Goal: Task Accomplishment & Management: Manage account settings

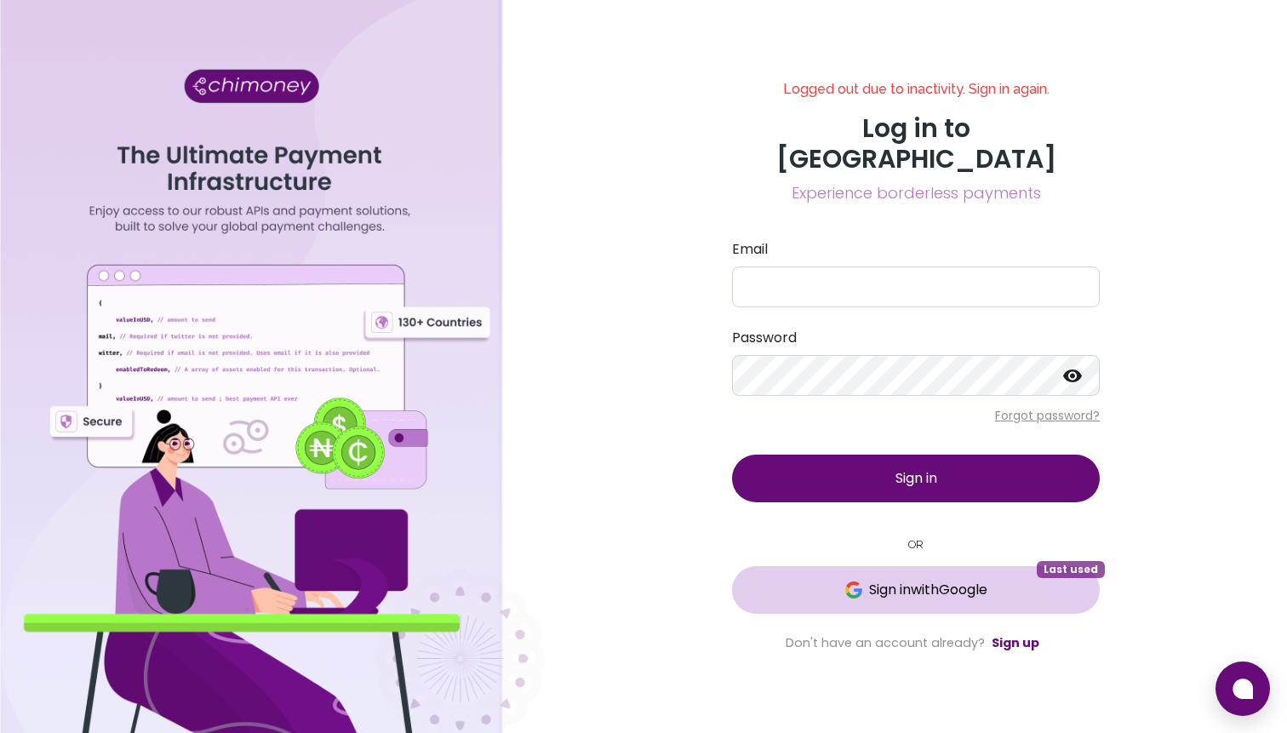
click at [984, 566] on button "Sign in with Google Last used" at bounding box center [916, 590] width 368 height 48
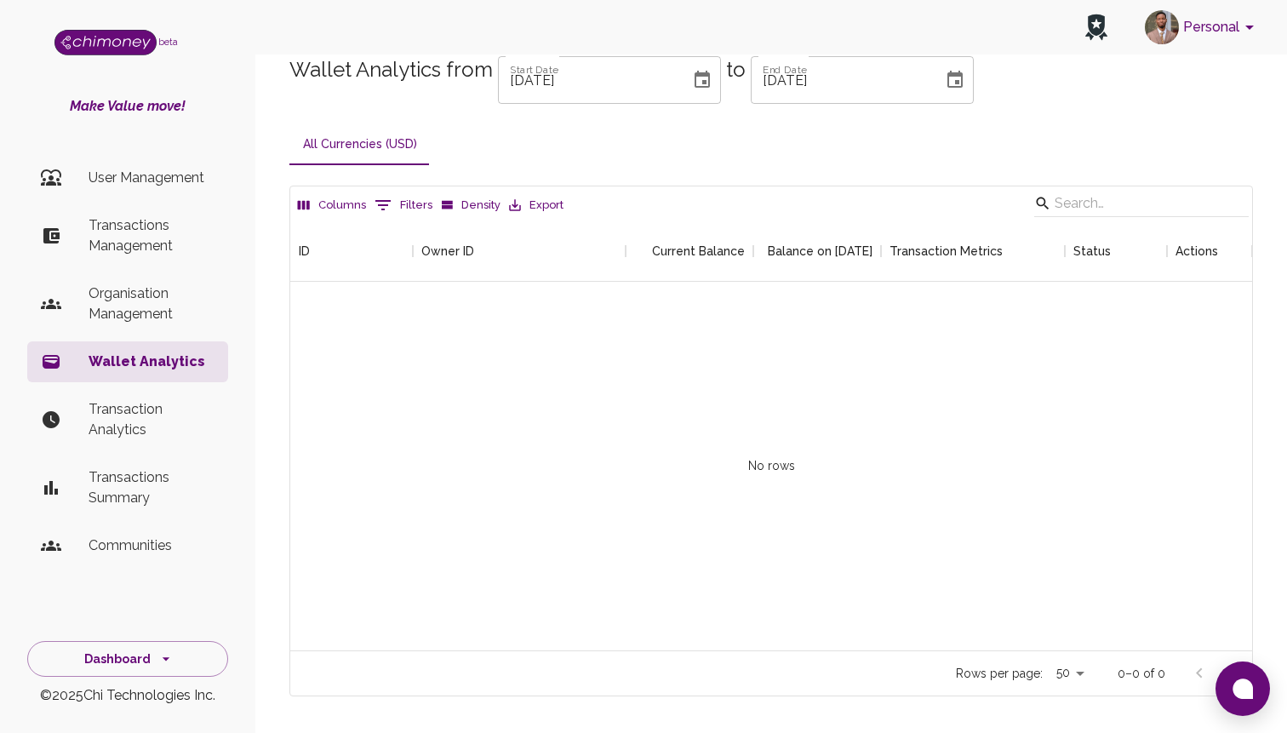
scroll to position [430, 961]
click at [151, 257] on li "Transactions Management" at bounding box center [127, 235] width 201 height 61
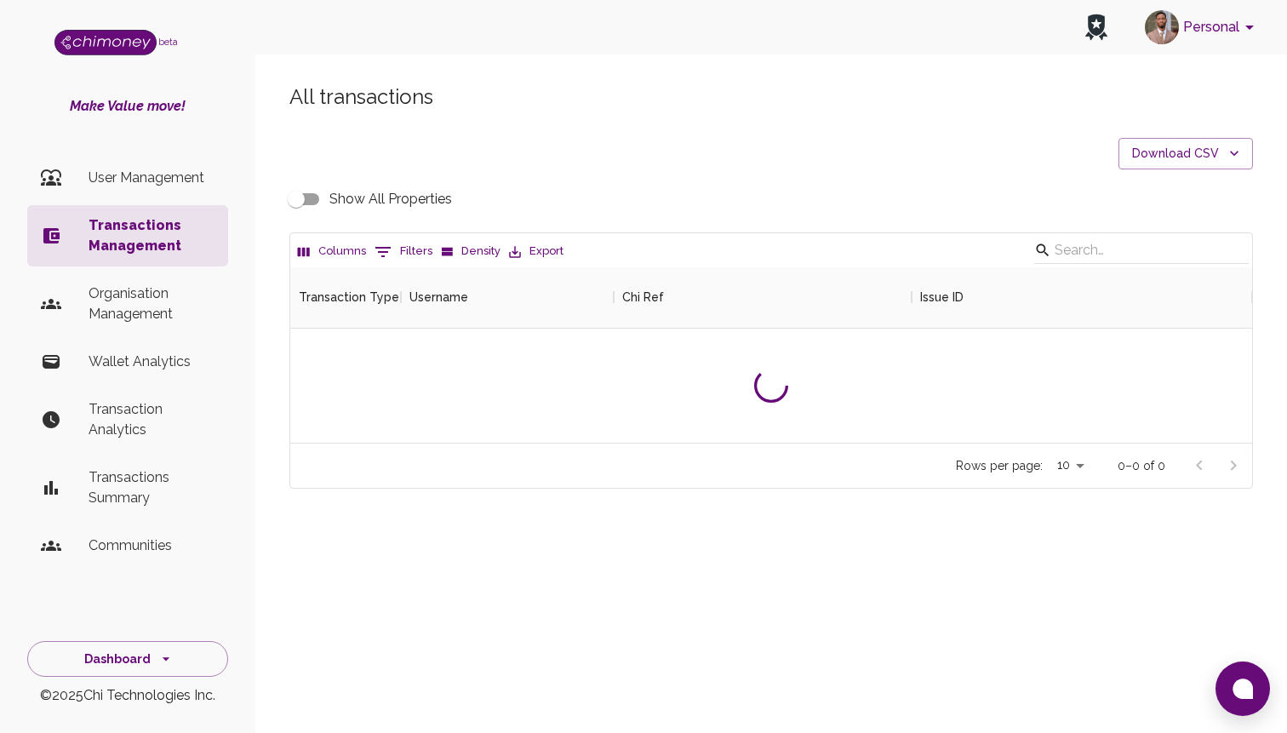
scroll to position [631, 961]
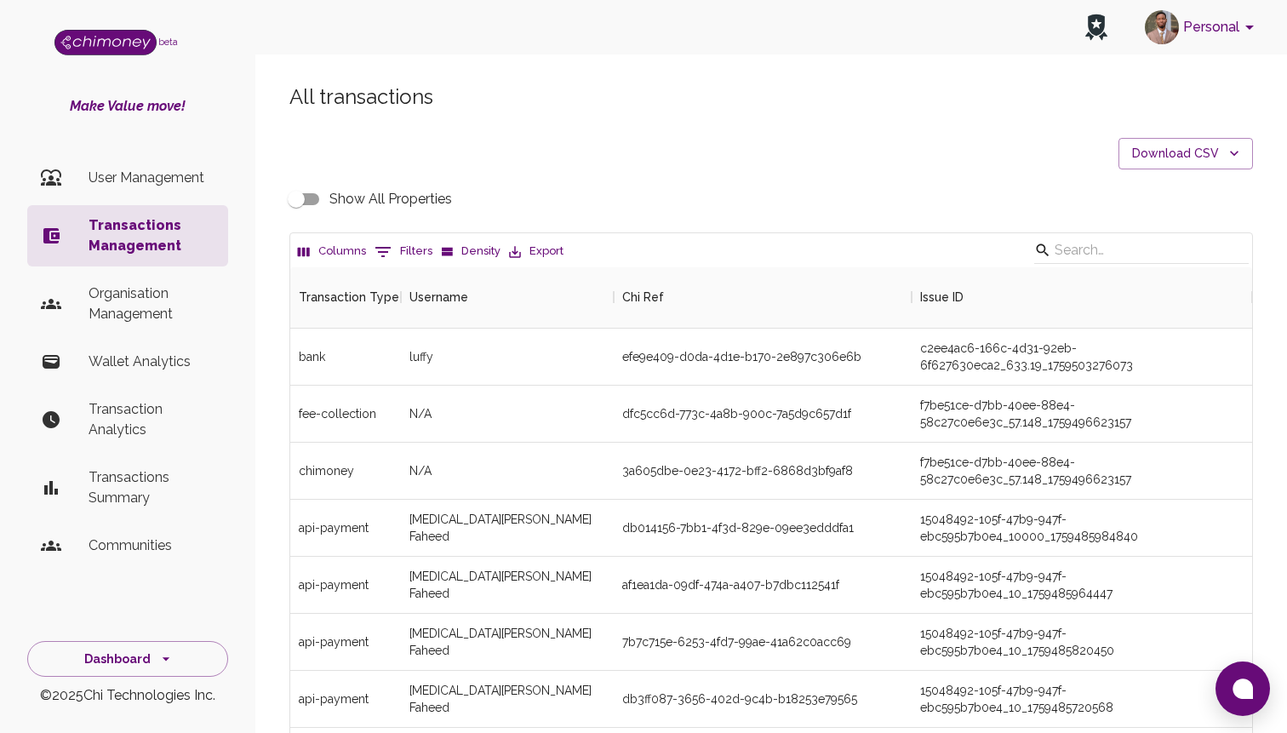
click at [392, 265] on div "Columns 0 Filters Density Export" at bounding box center [770, 250] width 961 height 34
click at [405, 249] on button "0 Filters" at bounding box center [403, 251] width 66 height 27
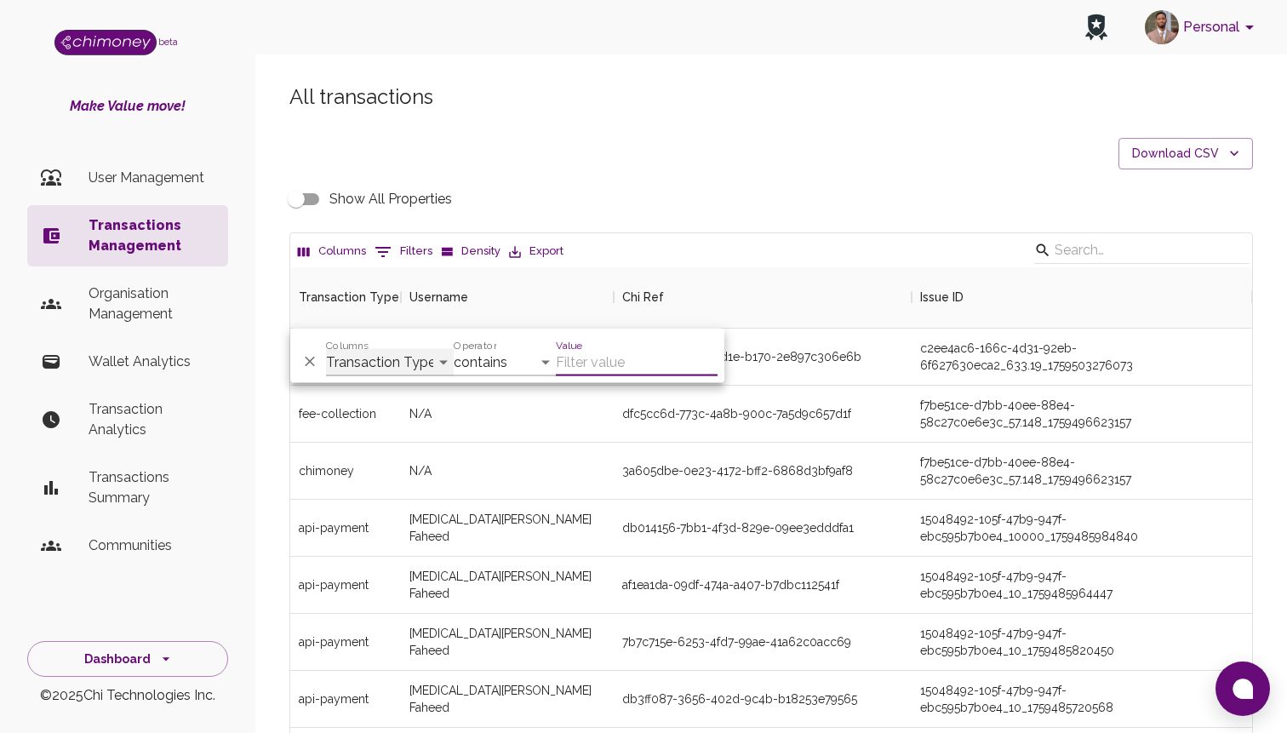
click at [383, 354] on select "Transaction Type Username Chi Ref Issue ID Value Amount Currency Fee ($) FX Rat…" at bounding box center [390, 362] width 128 height 27
select select "email"
click at [326, 349] on select "Transaction Type Username Chi Ref Issue ID Value Amount Currency Fee ($) FX Rat…" at bounding box center [390, 362] width 128 height 27
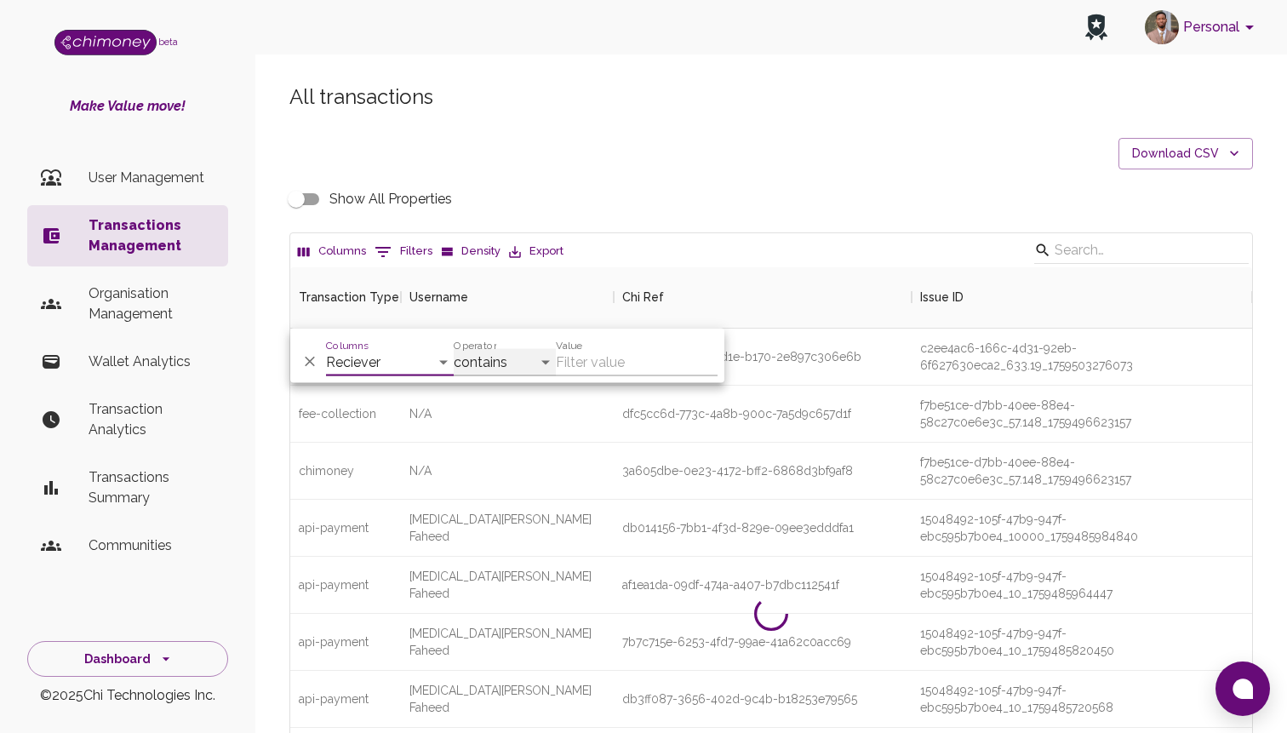
click at [516, 354] on select "contains equals starts with ends with is empty is not empty is any of" at bounding box center [505, 362] width 102 height 27
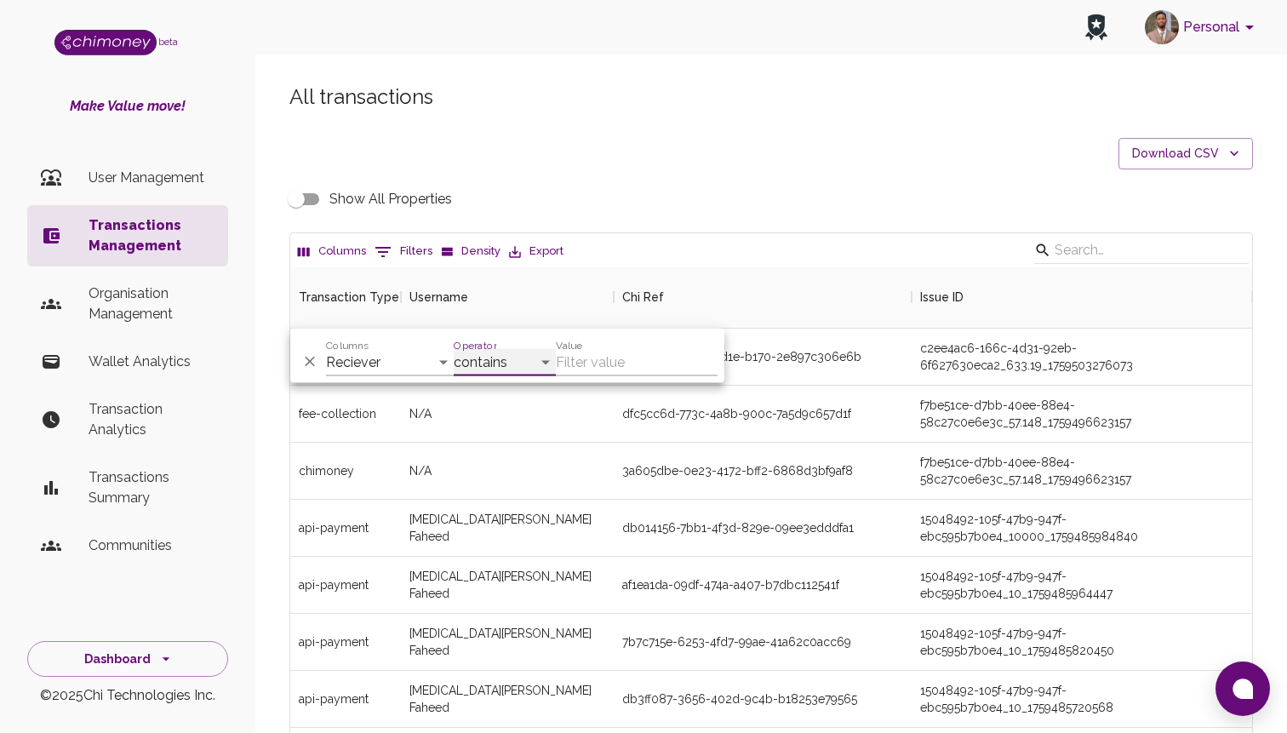
select select "equals"
click at [454, 349] on select "contains equals starts with ends with is empty is not empty is any of" at bounding box center [505, 362] width 102 height 27
click at [594, 366] on input "Value" at bounding box center [637, 362] width 162 height 27
type input "x"
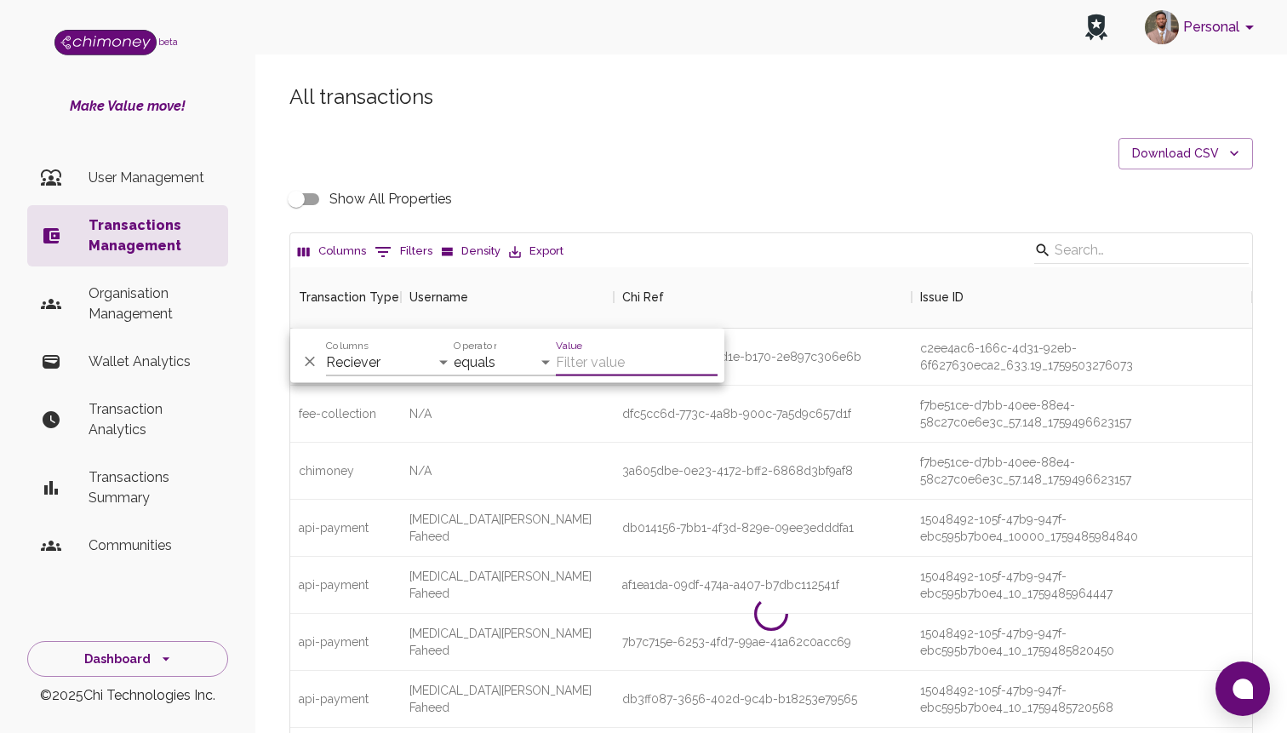
paste input "[EMAIL_ADDRESS][DOMAIN_NAME]"
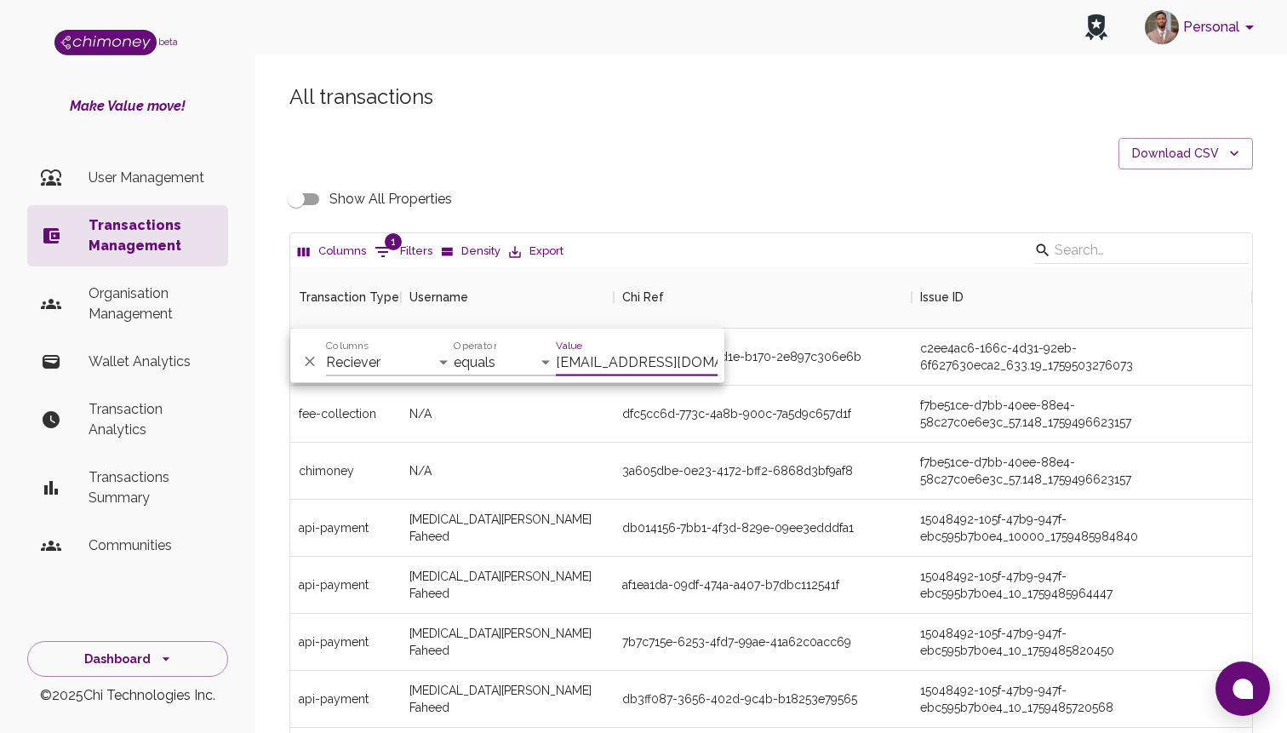
type input "[EMAIL_ADDRESS][DOMAIN_NAME]"
click at [768, 247] on div "Columns 1 Filters Density Export" at bounding box center [770, 250] width 961 height 34
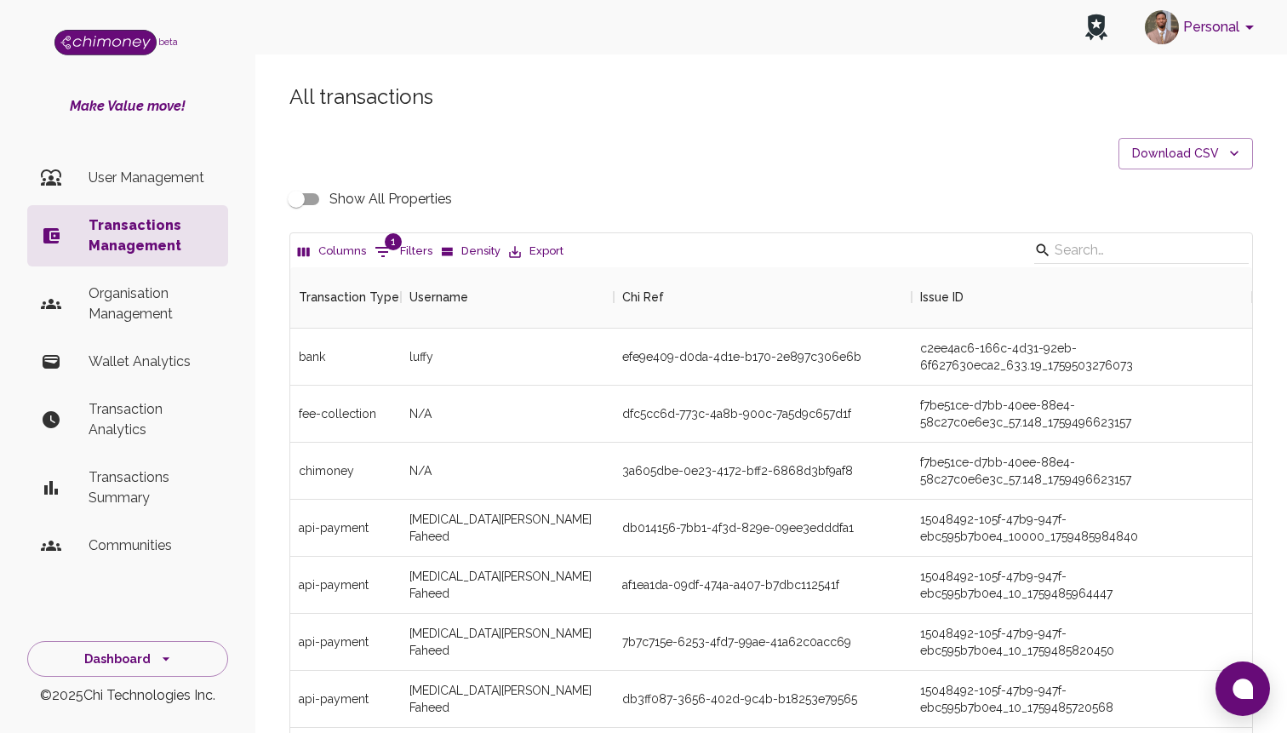
click at [415, 231] on div "All transactions Download CSV Show All Properties Columns 1 Filters Density Exp…" at bounding box center [771, 513] width 1004 height 861
click at [402, 249] on button "1 Filters" at bounding box center [403, 251] width 66 height 27
select select "email"
select select "equals"
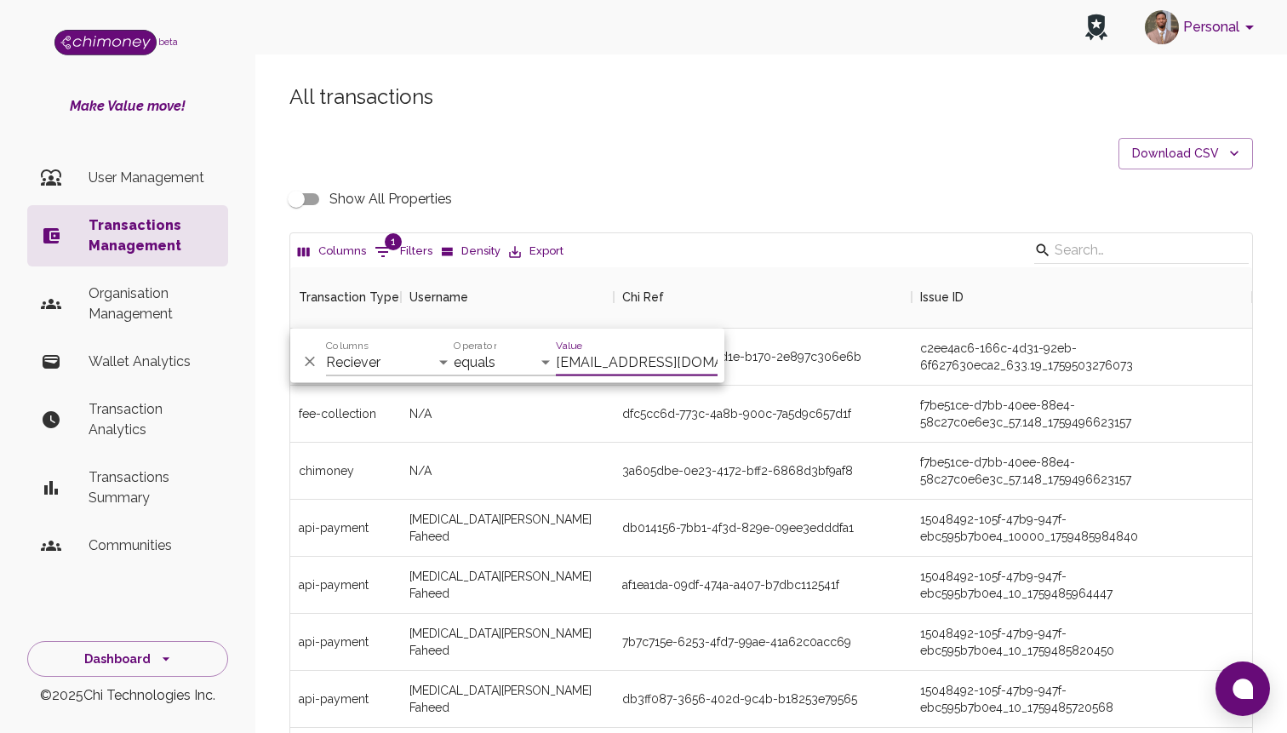
click at [588, 360] on input "[EMAIL_ADDRESS][DOMAIN_NAME]" at bounding box center [637, 362] width 162 height 27
click at [186, 173] on p "User Management" at bounding box center [151, 178] width 126 height 20
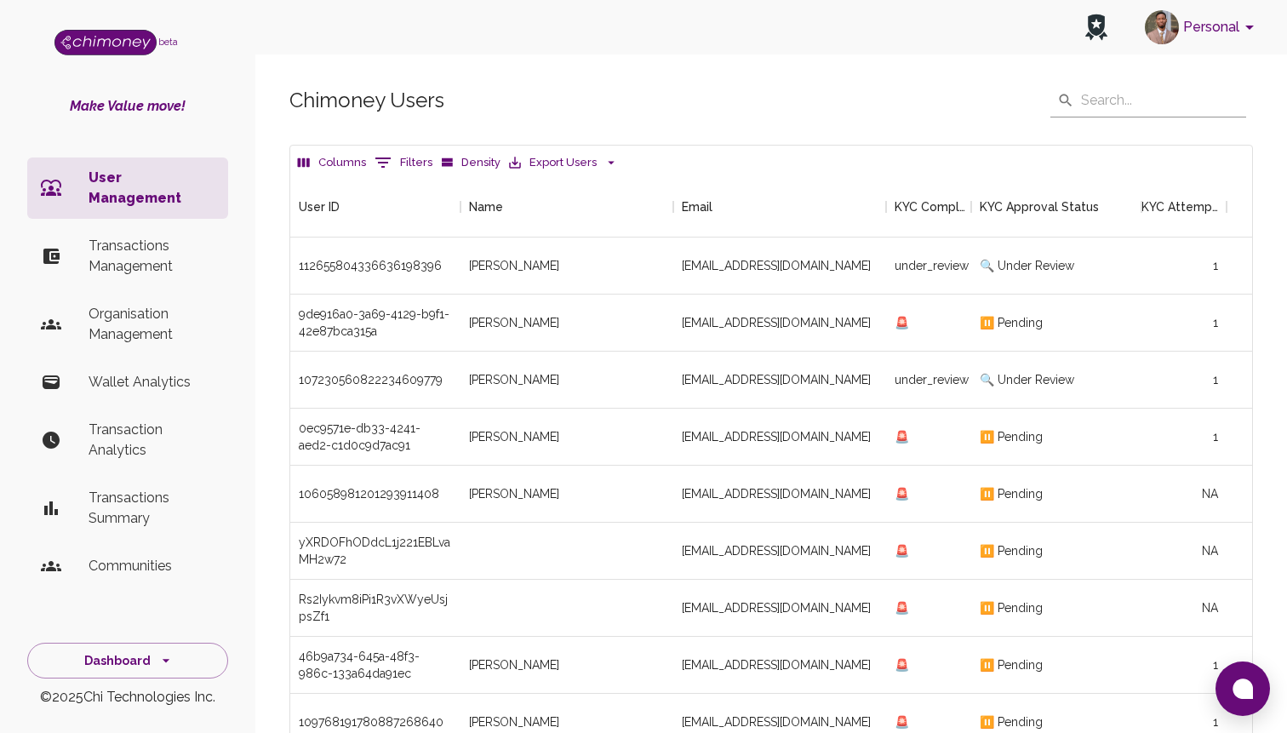
scroll to position [631, 961]
click at [385, 163] on icon "Show filters" at bounding box center [383, 162] width 20 height 20
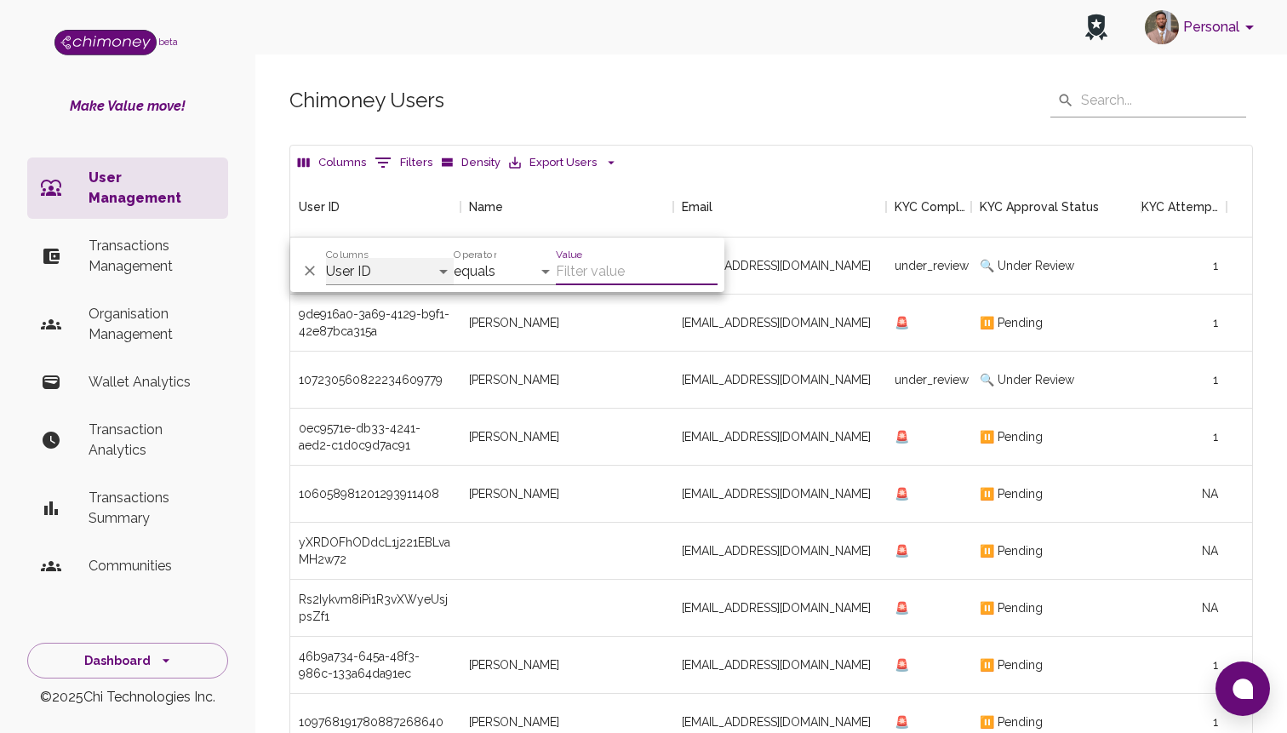
click at [383, 265] on select "User ID Name Email KYC Completed KYC Approval Status KYC Attempts Join date Upd…" at bounding box center [390, 271] width 128 height 27
select select "email"
click at [326, 258] on select "User ID Name Email KYC Completed KYC Approval Status KYC Attempts Join date Upd…" at bounding box center [390, 271] width 128 height 27
click at [611, 271] on input "Value" at bounding box center [637, 271] width 162 height 27
paste input "[EMAIL_ADDRESS][DOMAIN_NAME]"
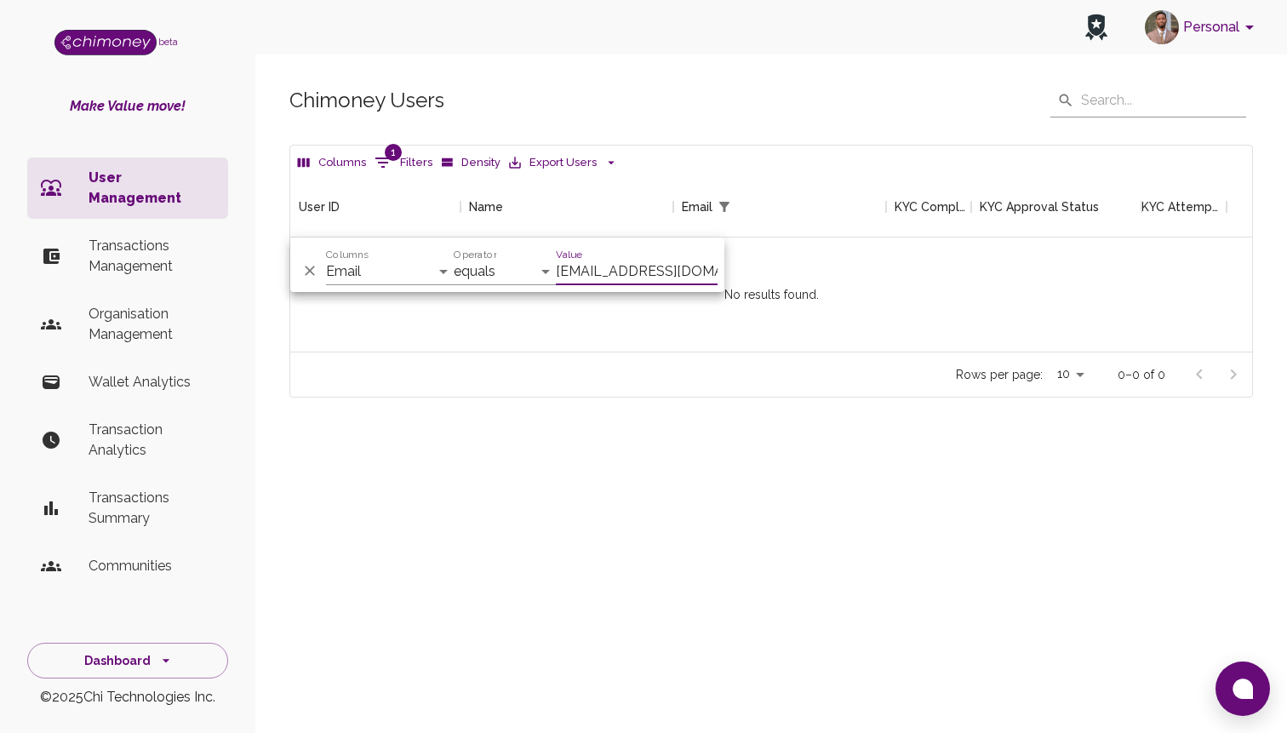
scroll to position [175, 961]
type input "[EMAIL_ADDRESS][DOMAIN_NAME]"
